Goal: Task Accomplishment & Management: Use online tool/utility

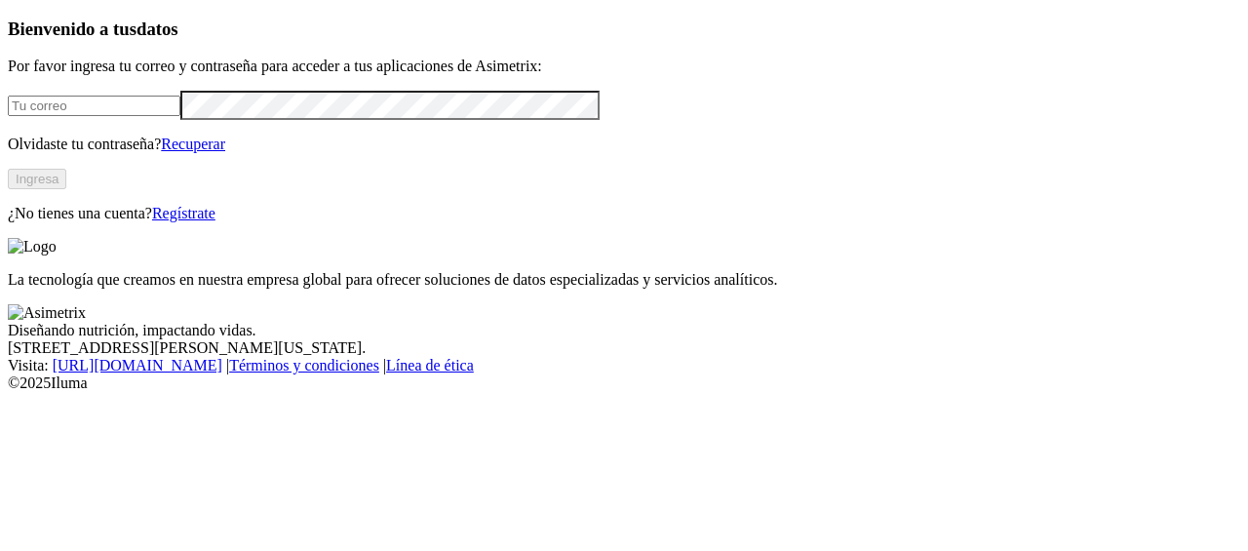
click at [180, 116] on input "email" at bounding box center [94, 106] width 173 height 20
type input "[PERSON_NAME][EMAIL_ADDRESS][PERSON_NAME][DOMAIN_NAME]"
click at [66, 189] on button "Ingresa" at bounding box center [37, 179] width 58 height 20
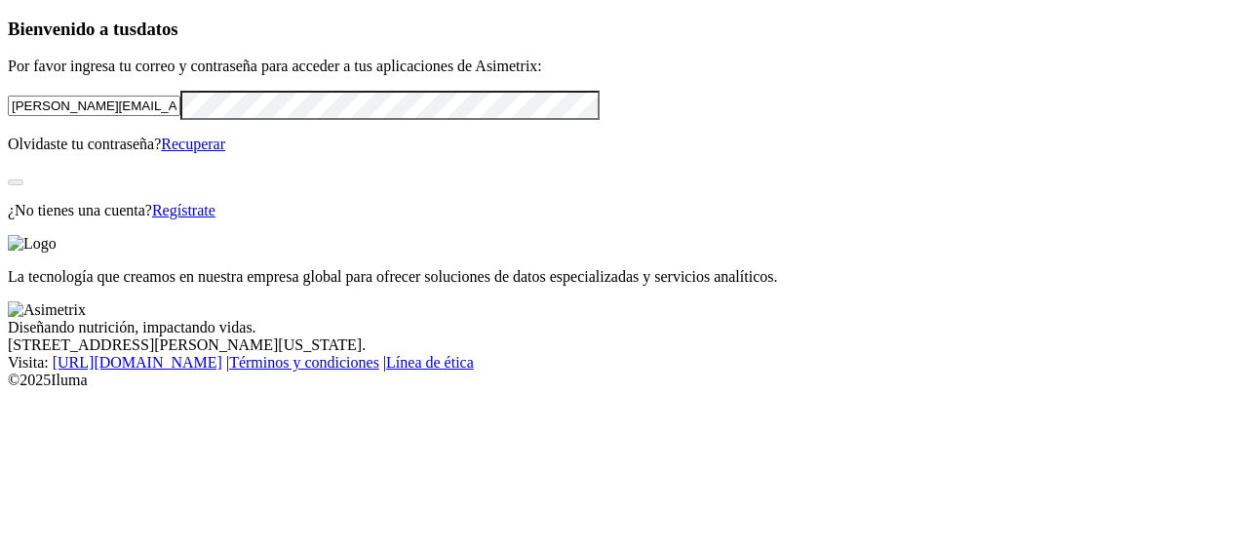
click at [8, 155] on div "Bienvenido a tus datos Por favor ingresa tu correo y contraseña para acceder a …" at bounding box center [624, 119] width 1232 height 201
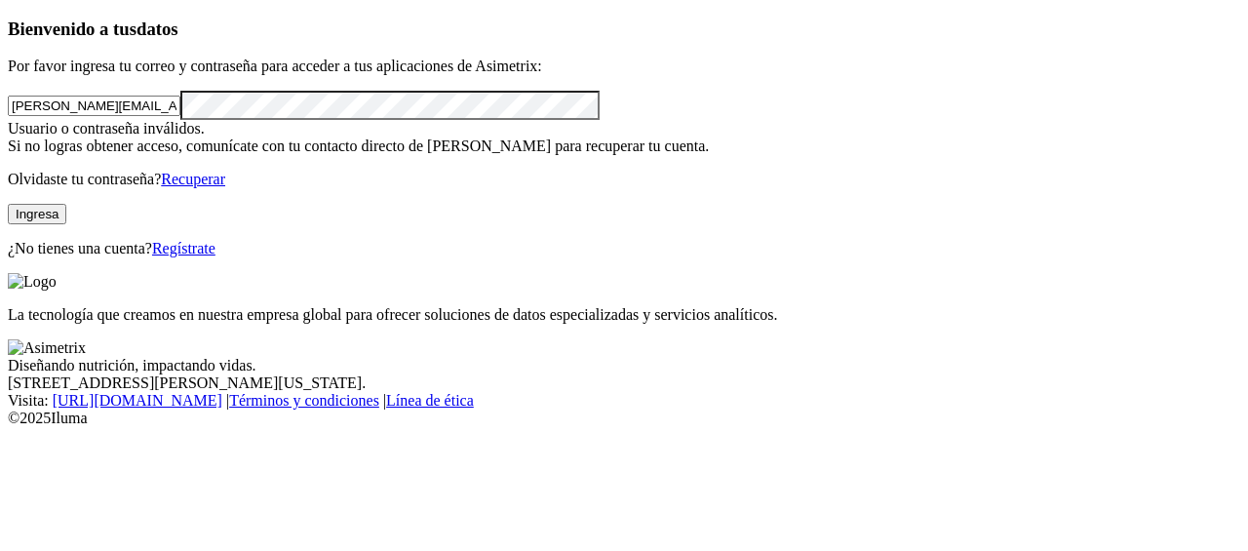
click at [66, 224] on button "Ingresa" at bounding box center [37, 214] width 58 height 20
